Goal: Task Accomplishment & Management: Manage account settings

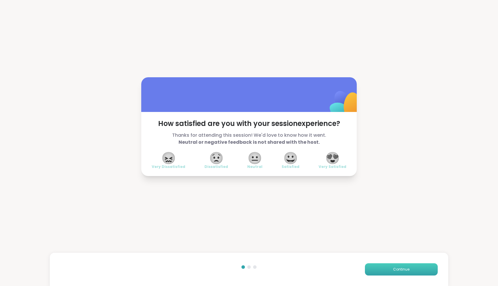
click at [372, 266] on button "Continue" at bounding box center [401, 269] width 73 height 12
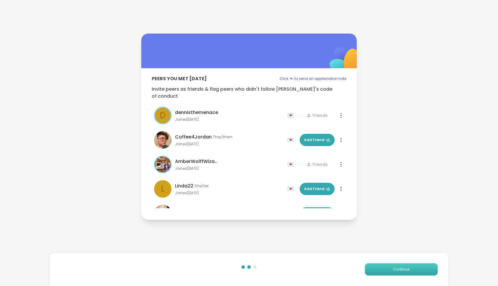
click at [372, 266] on button "Continue" at bounding box center [401, 269] width 73 height 12
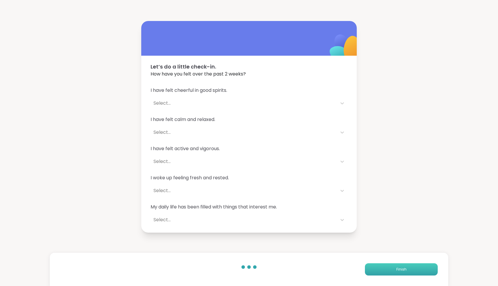
click at [372, 267] on button "Finish" at bounding box center [401, 269] width 73 height 12
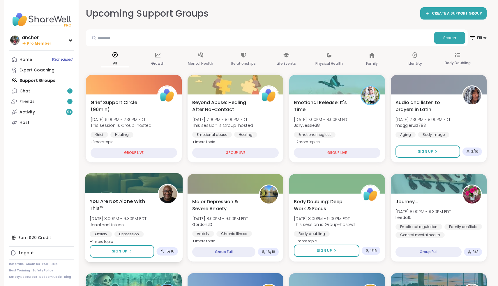
click at [157, 214] on div "You Are Not Alone With This™ [DATE] 8:00PM - 9:30PM EDT JonathanListens Anxiety…" at bounding box center [134, 222] width 88 height 48
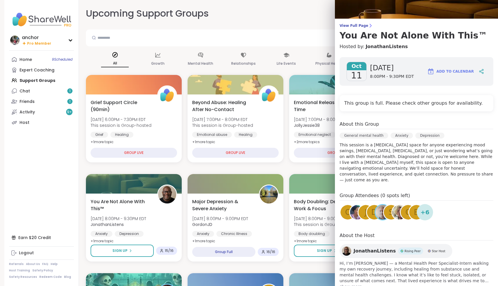
scroll to position [40, 0]
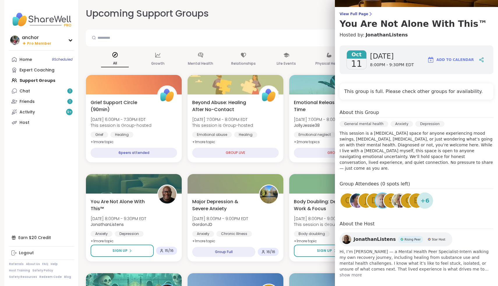
click at [351, 10] on div "View Full Page You Are Not Alone With This™ Hosted by: JonathanListens [DATE] […" at bounding box center [416, 125] width 163 height 331
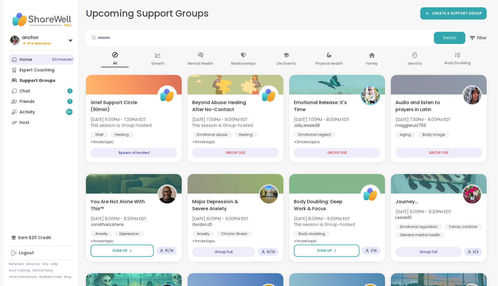
click at [22, 58] on div "Home 9 Scheduled" at bounding box center [26, 60] width 13 height 6
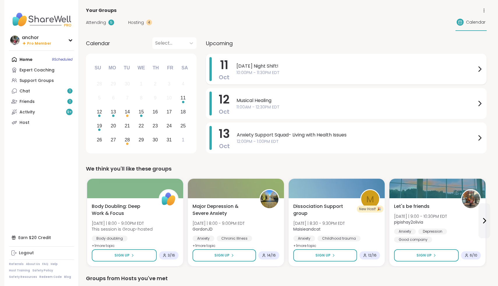
click at [274, 63] on span "[DATE] Night Shift!" at bounding box center [357, 66] width 240 height 7
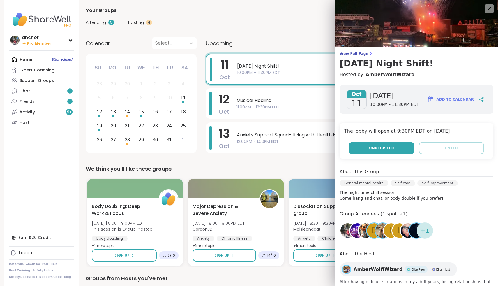
click at [368, 153] on button "Unregister" at bounding box center [381, 148] width 65 height 12
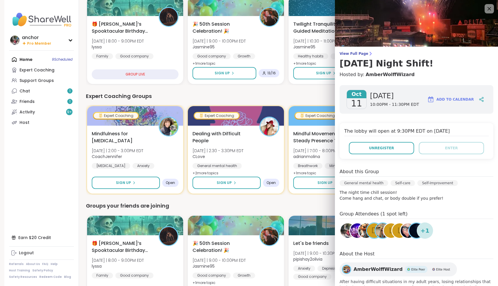
scroll to position [292, 0]
